Goal: Information Seeking & Learning: Learn about a topic

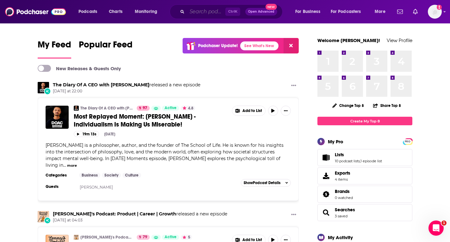
click at [198, 7] on input "Search podcasts, credits, & more..." at bounding box center [206, 12] width 38 height 10
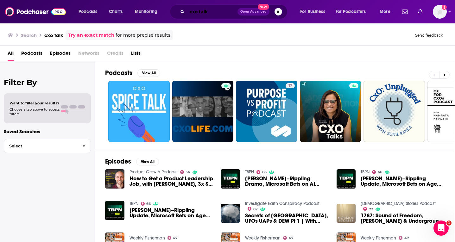
click at [199, 11] on input "cxo talk" at bounding box center [212, 12] width 50 height 10
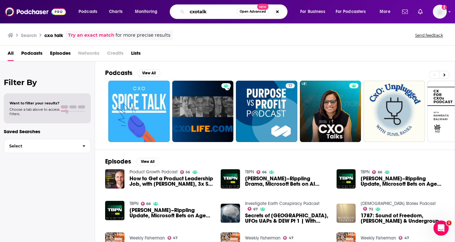
type input "cxotalk"
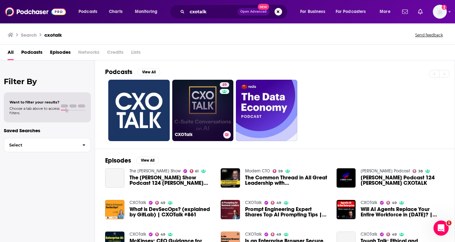
click at [196, 108] on link "49 CXOTalk" at bounding box center [202, 110] width 61 height 61
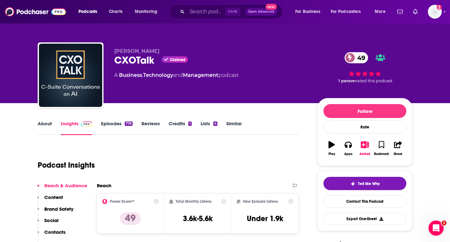
click at [121, 126] on link "Episodes 778" at bounding box center [117, 128] width 32 height 15
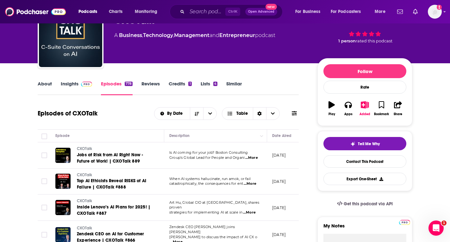
scroll to position [32, 0]
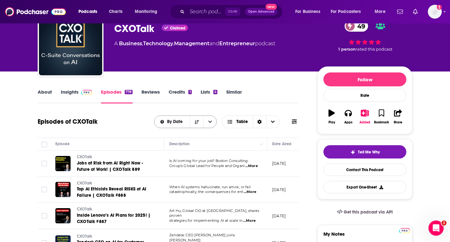
click at [172, 121] on span "By Date" at bounding box center [176, 122] width 18 height 4
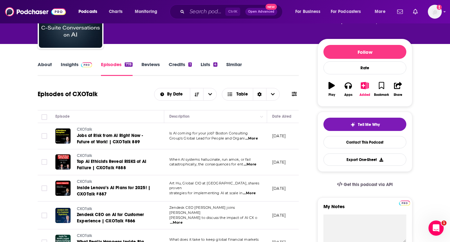
scroll to position [0, 0]
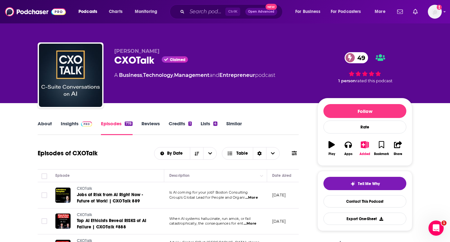
click at [214, 11] on input "Search podcasts, credits, & more..." at bounding box center [206, 12] width 38 height 10
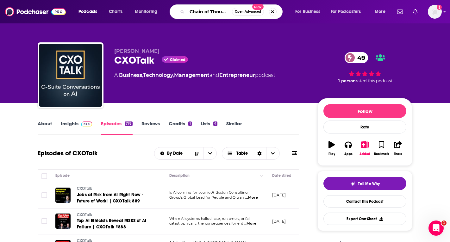
type input "Chain of Thought"
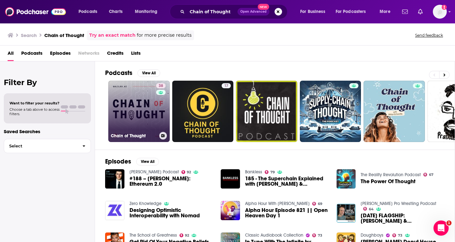
click at [152, 104] on link "38 Chain of Thought" at bounding box center [138, 111] width 61 height 61
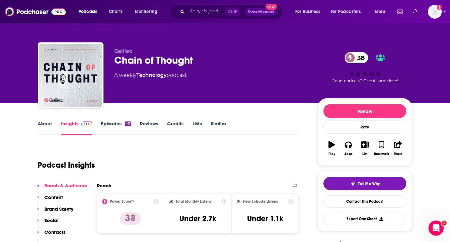
click at [110, 123] on link "Episodes 40" at bounding box center [116, 128] width 30 height 15
